Goal: Task Accomplishment & Management: Manage account settings

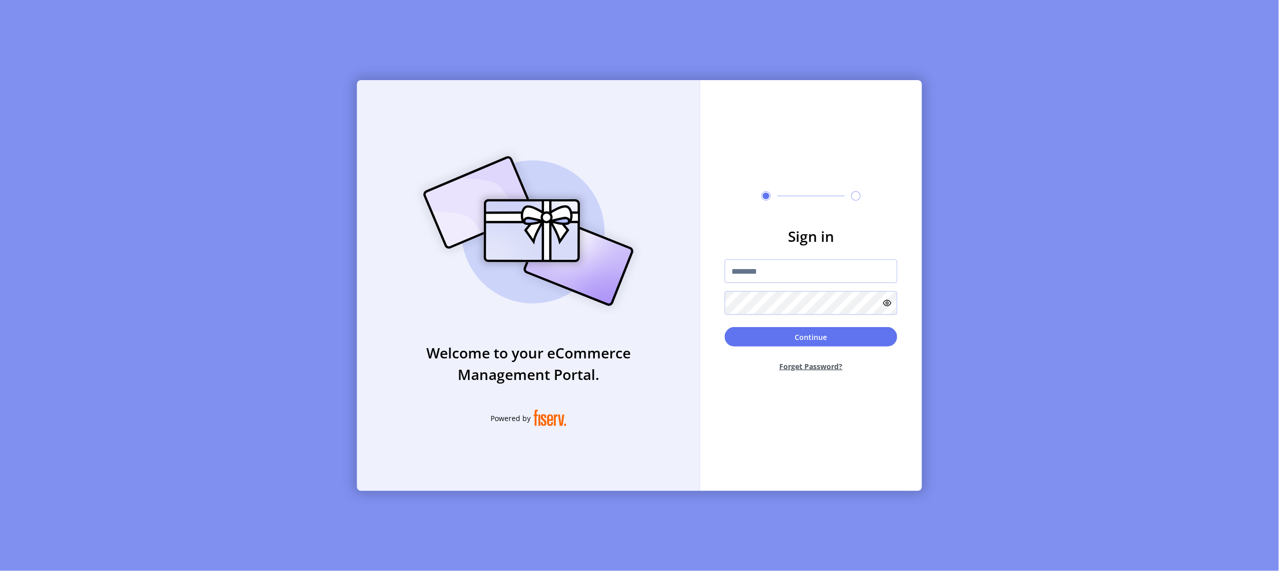
type input "**********"
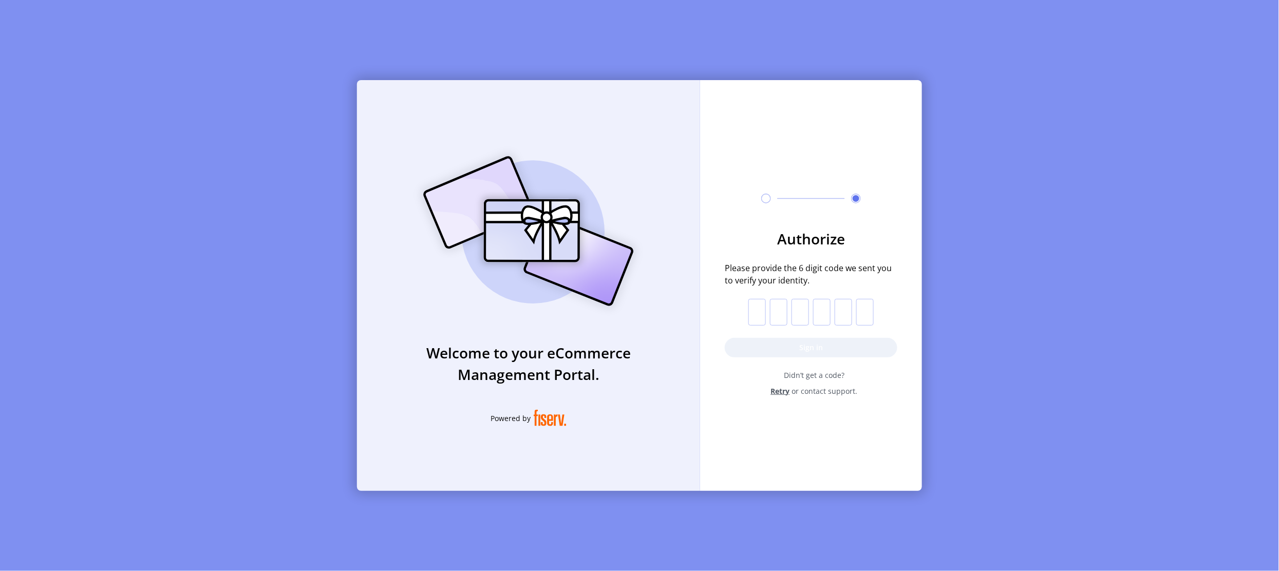
click at [758, 316] on input "text" at bounding box center [756, 312] width 17 height 27
paste input "*"
type input "*"
click at [758, 352] on button "Sign in" at bounding box center [811, 348] width 173 height 20
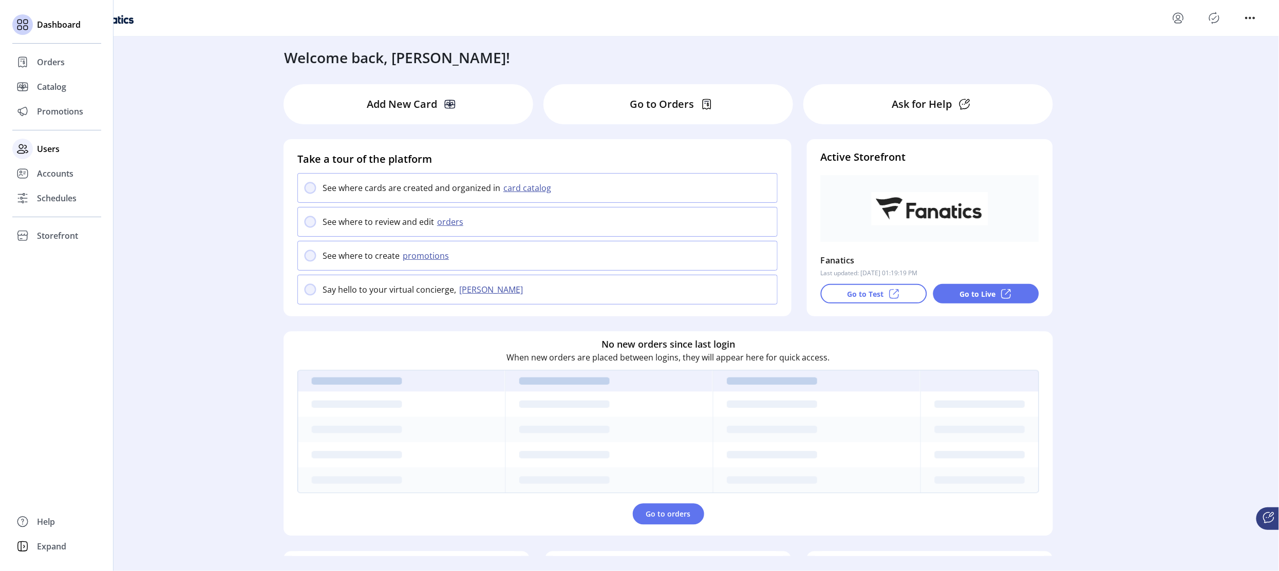
click at [42, 148] on span "Users" at bounding box center [48, 149] width 23 height 12
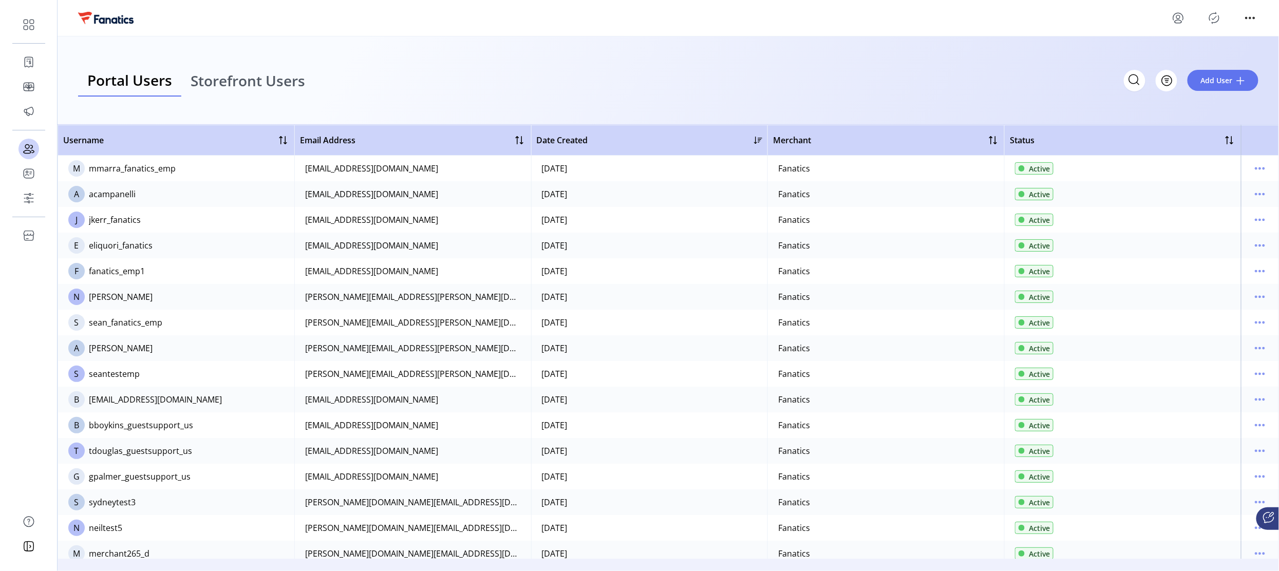
click at [1269, 246] on td at bounding box center [1260, 246] width 38 height 26
click at [1260, 247] on icon "menu" at bounding box center [1260, 245] width 16 height 16
click at [1206, 285] on span "View Details" at bounding box center [1212, 282] width 85 height 8
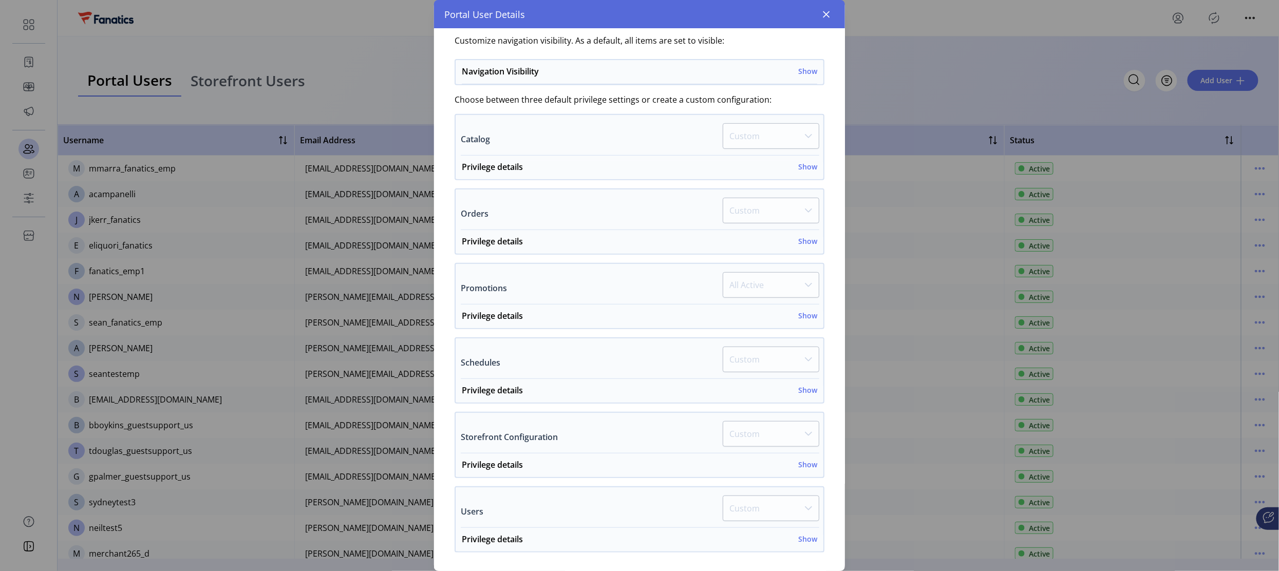
scroll to position [263, 0]
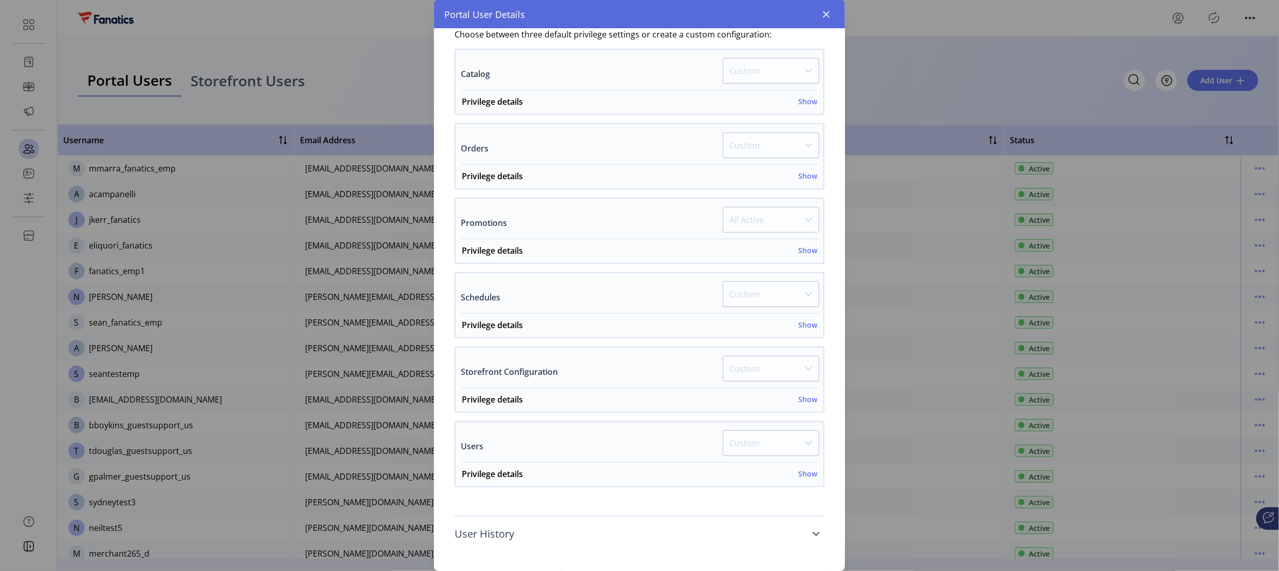
click at [812, 534] on icon at bounding box center [816, 534] width 8 height 8
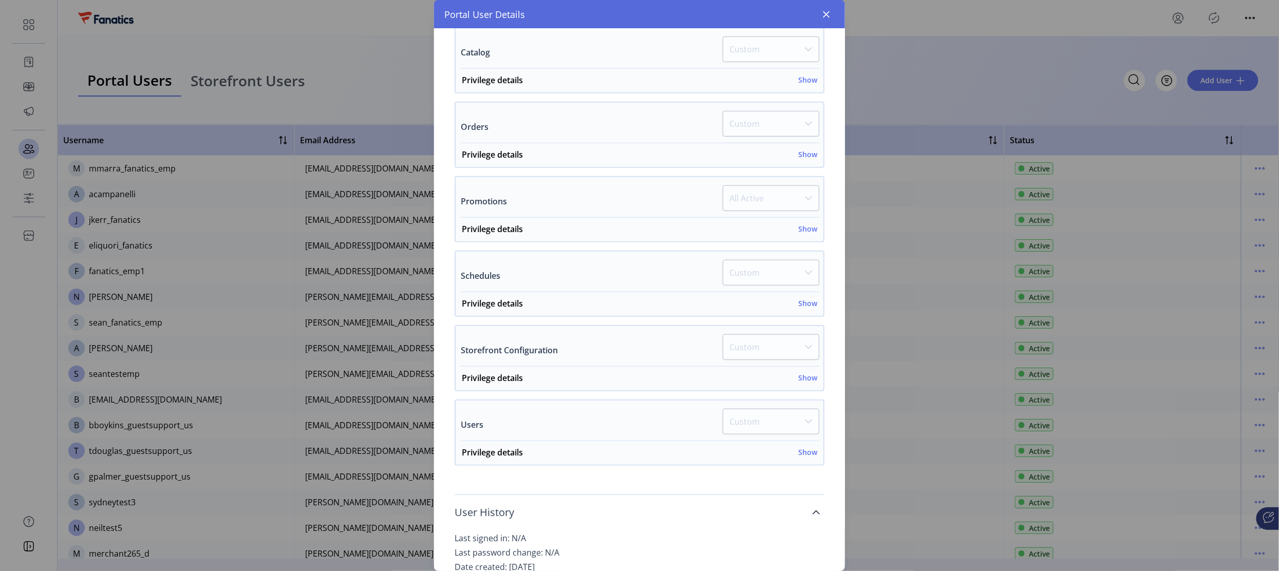
scroll to position [325, 0]
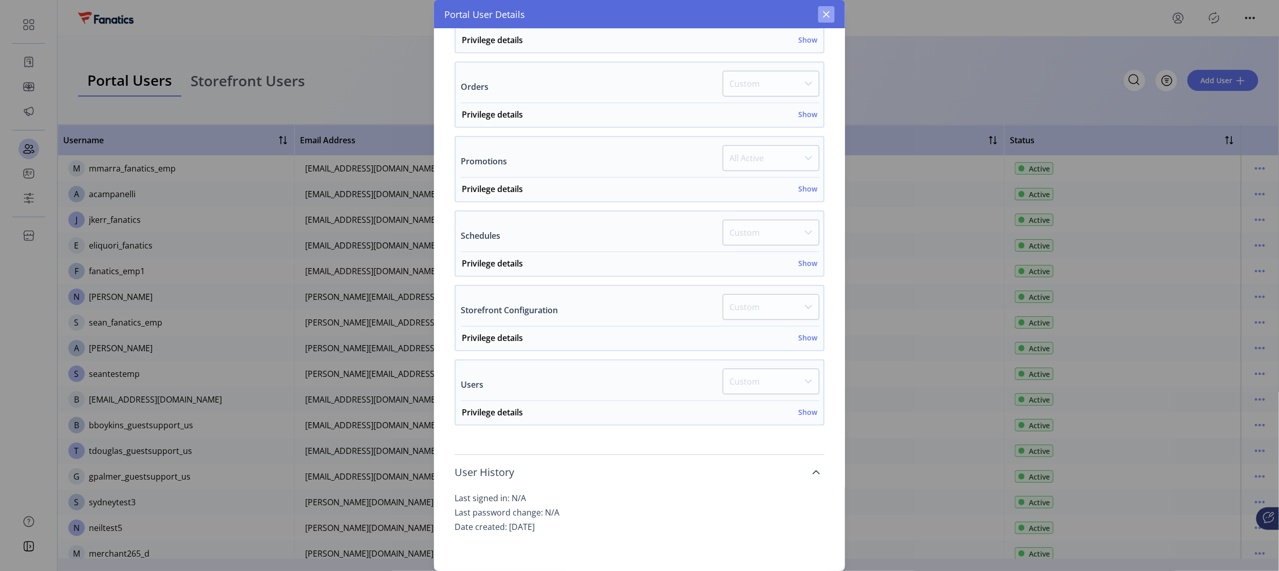
click at [829, 12] on icon "button" at bounding box center [826, 14] width 7 height 7
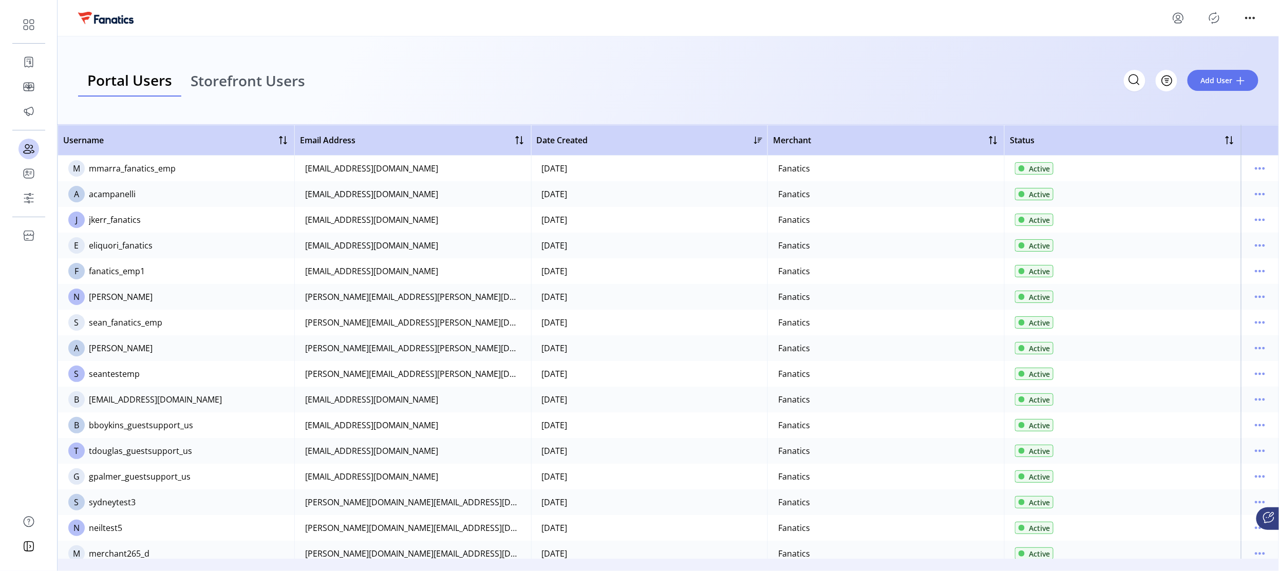
scroll to position [579, 0]
click at [1252, 192] on icon "menu" at bounding box center [1260, 194] width 16 height 16
click at [1214, 227] on span "View Details" at bounding box center [1212, 231] width 85 height 8
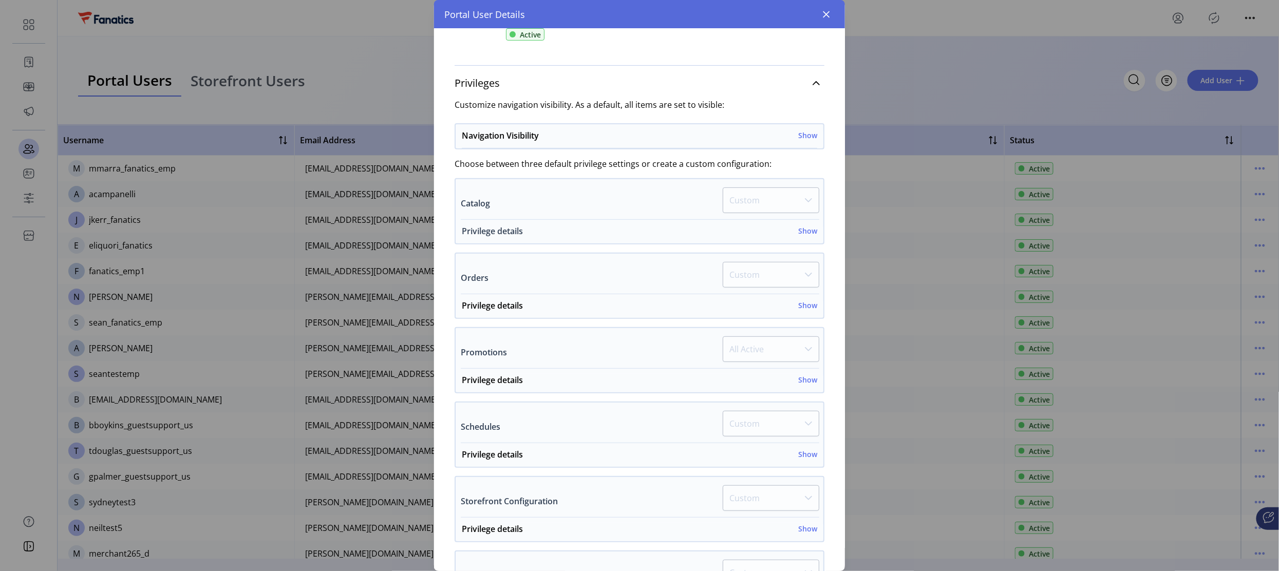
scroll to position [263, 0]
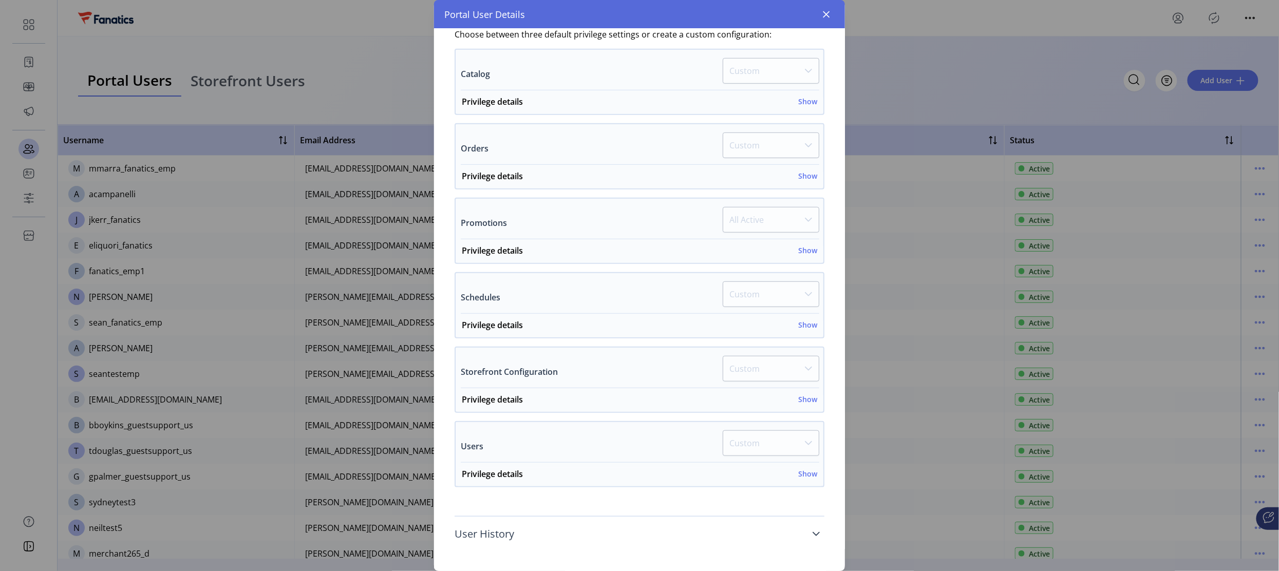
click at [513, 529] on span "User History" at bounding box center [485, 534] width 60 height 10
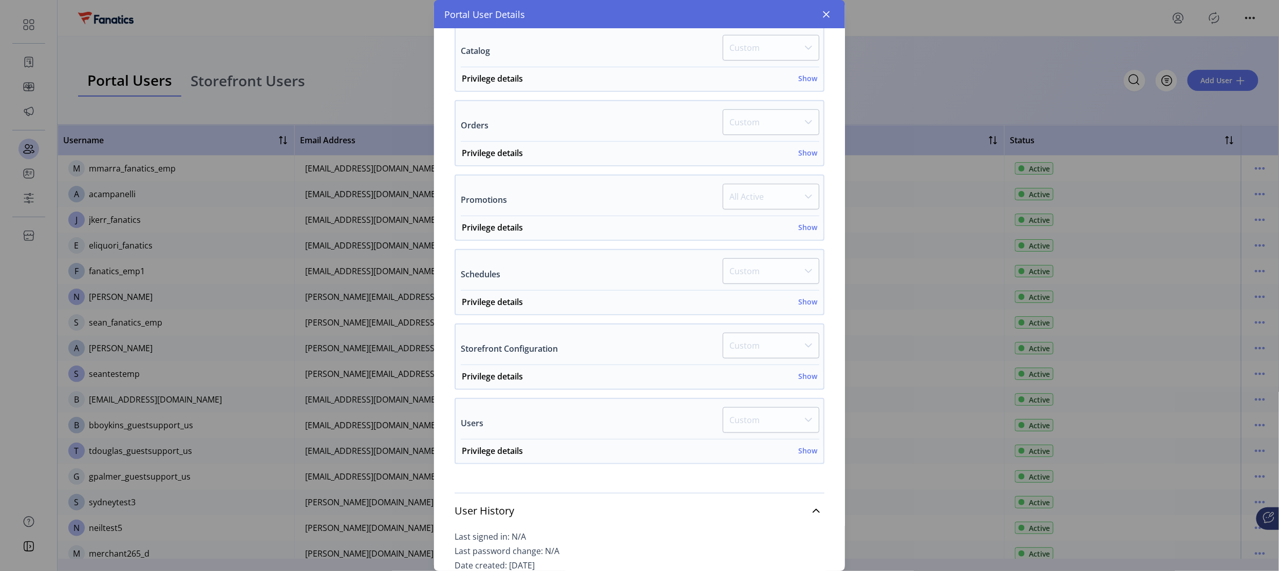
scroll to position [325, 0]
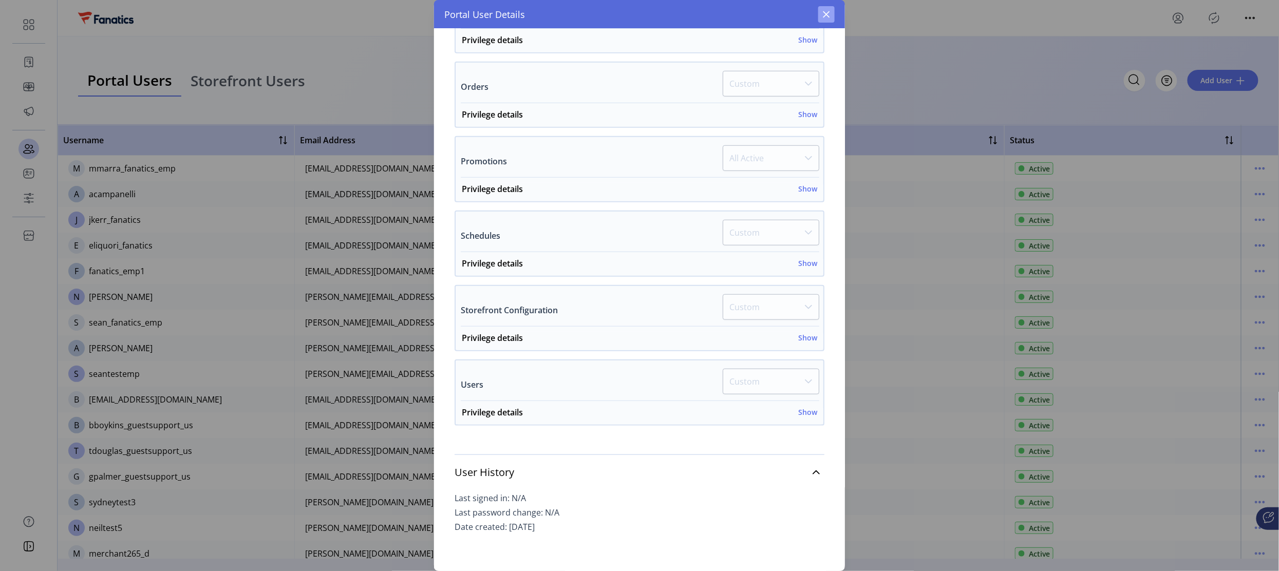
click at [826, 14] on icon "button" at bounding box center [826, 14] width 7 height 7
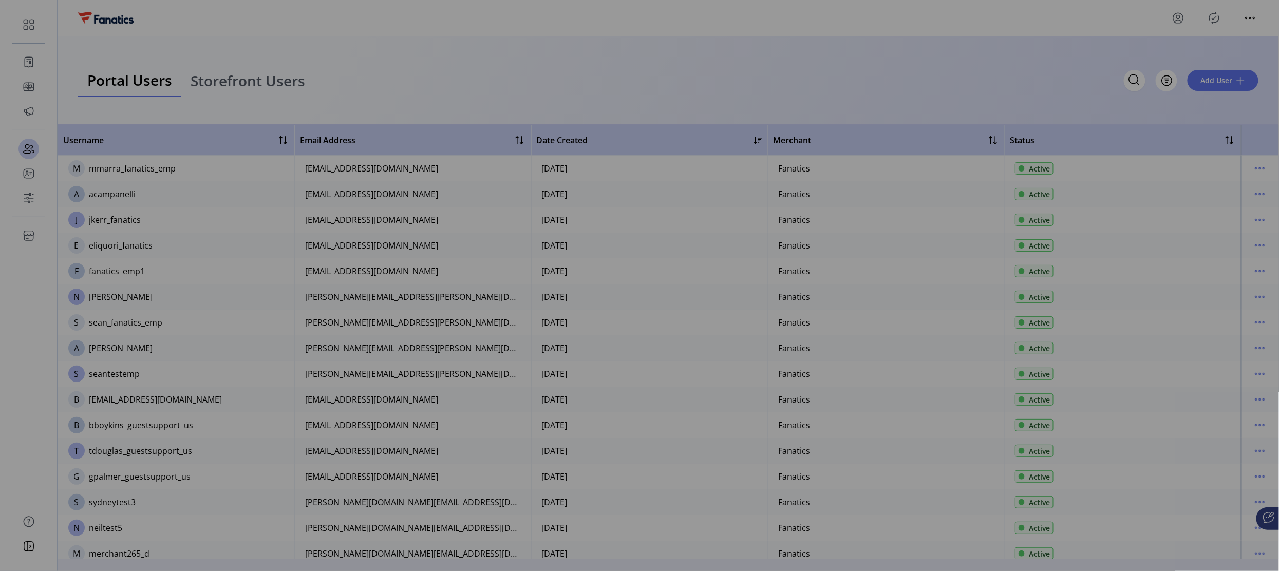
scroll to position [579, 0]
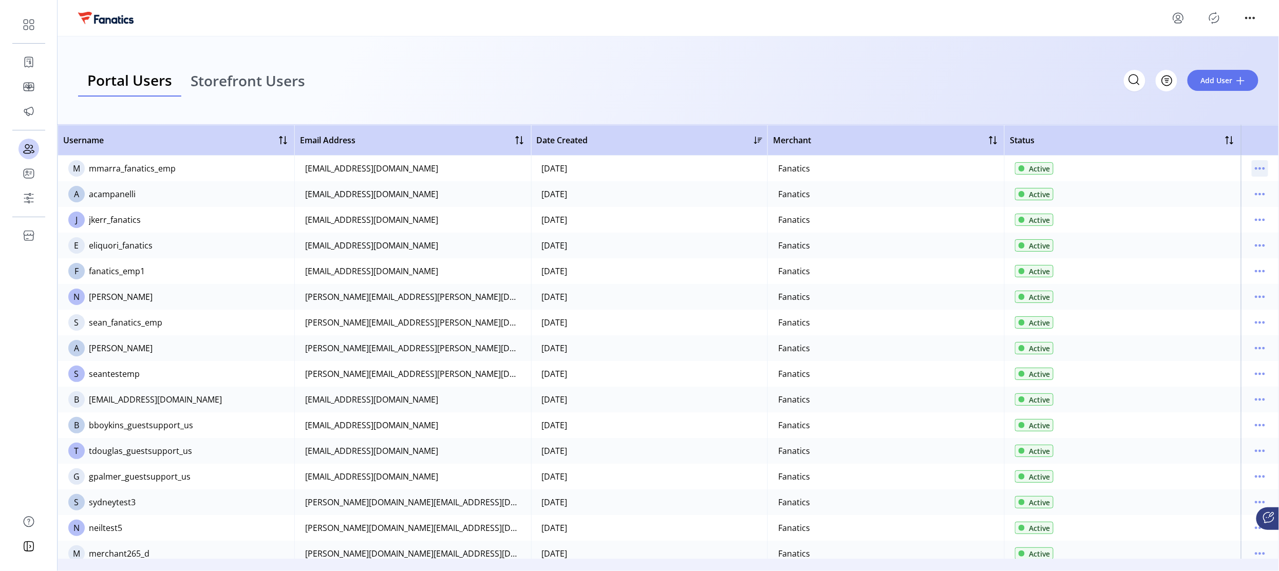
click at [1254, 167] on icon "menu" at bounding box center [1260, 168] width 16 height 16
click at [1202, 204] on span "View Details" at bounding box center [1212, 205] width 85 height 8
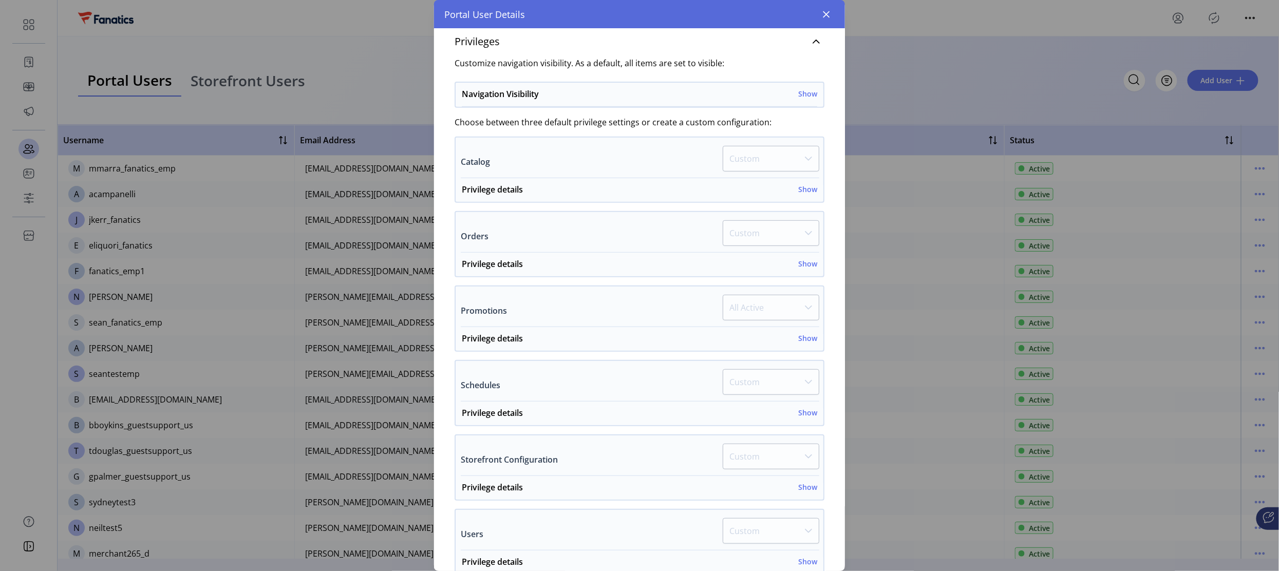
scroll to position [263, 0]
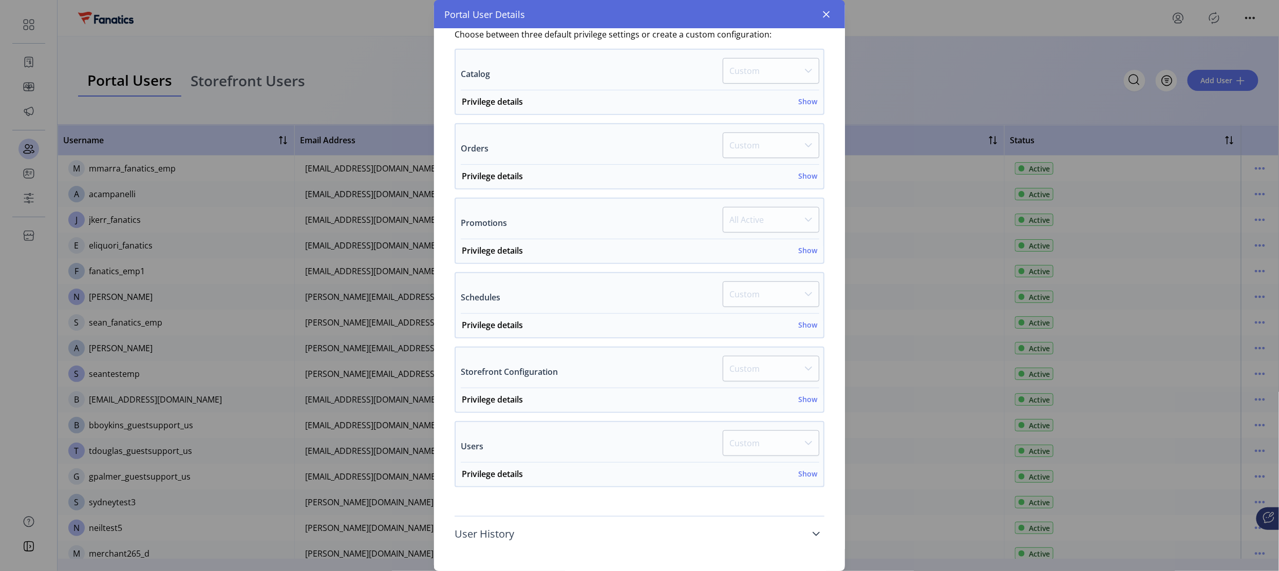
click at [480, 535] on span "User History" at bounding box center [485, 534] width 60 height 10
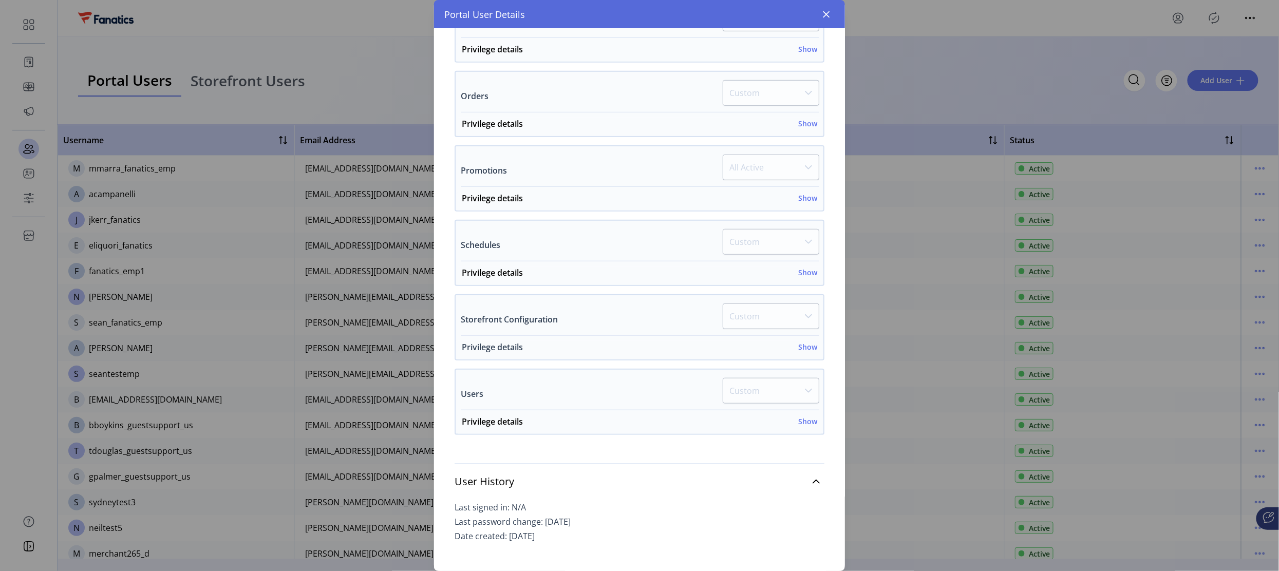
scroll to position [325, 0]
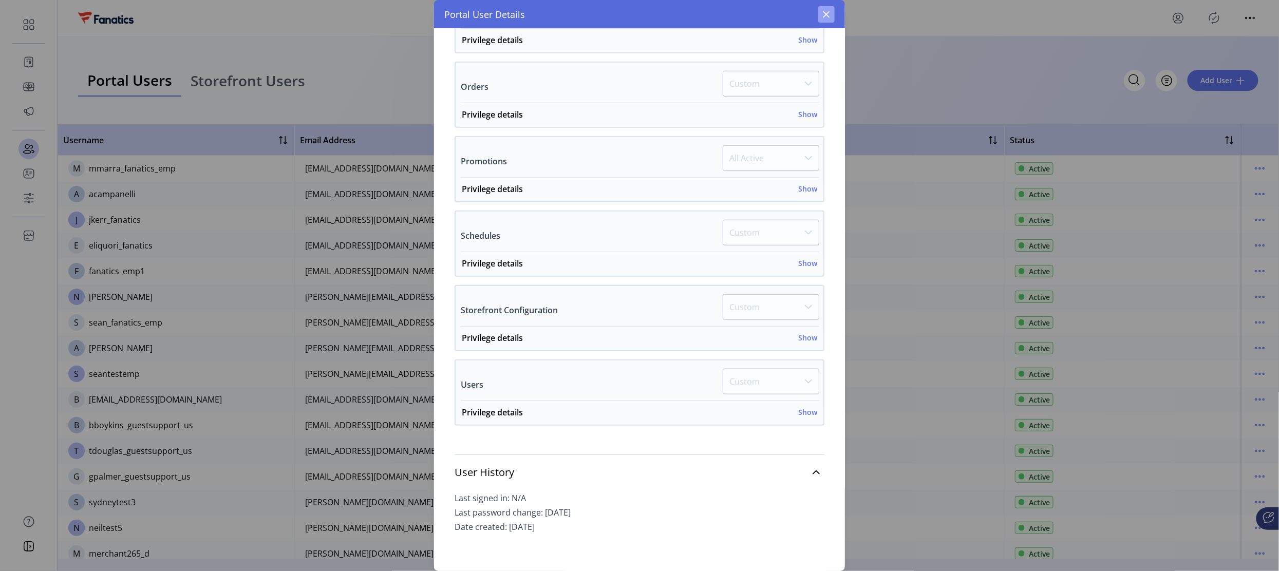
click at [825, 14] on icon "button" at bounding box center [826, 14] width 8 height 8
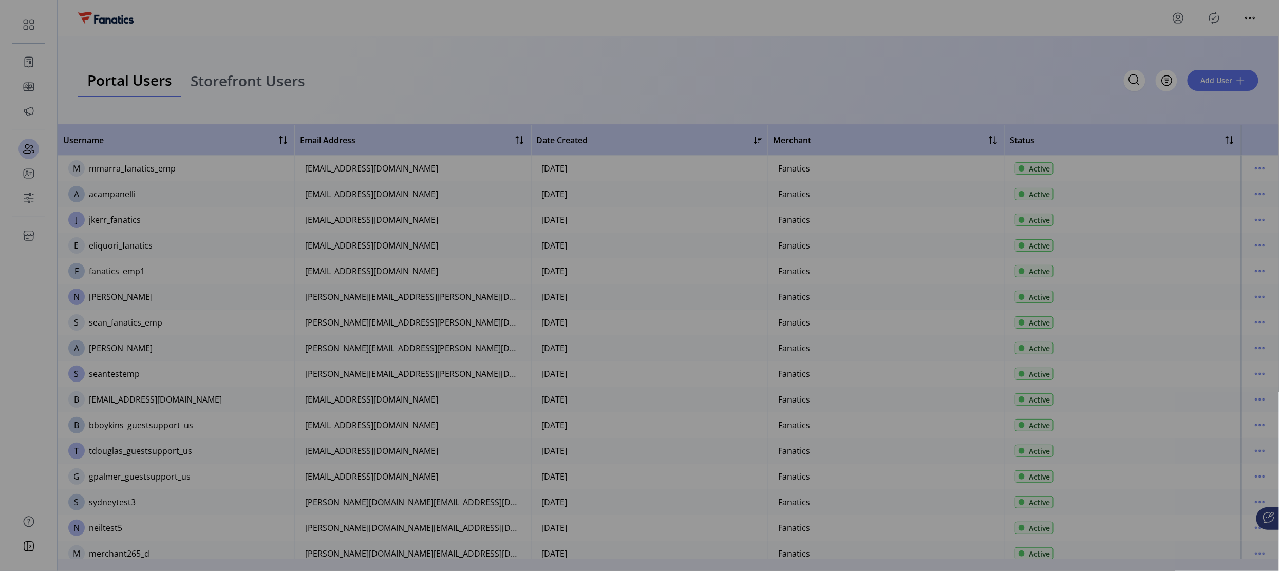
scroll to position [579, 0]
